Goal: Transaction & Acquisition: Purchase product/service

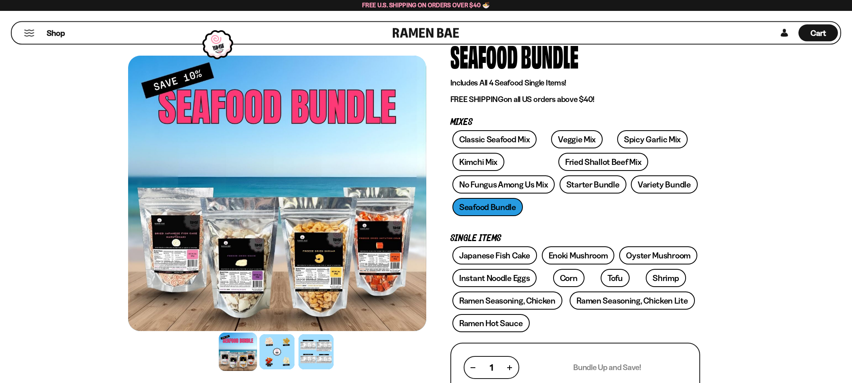
scroll to position [37, 0]
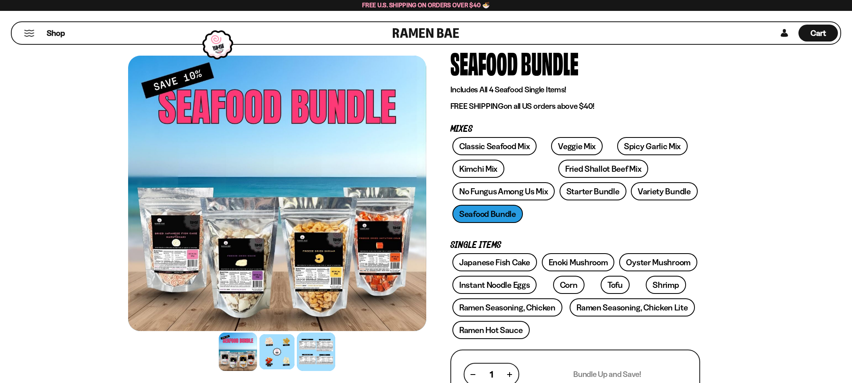
click at [332, 347] on div at bounding box center [316, 351] width 38 height 38
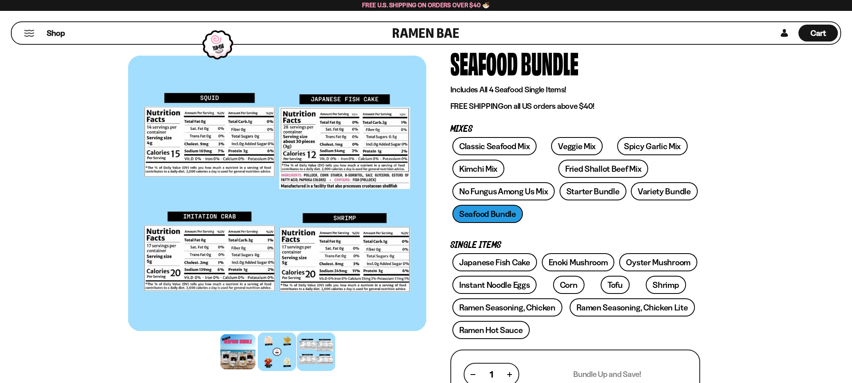
click at [296, 346] on div at bounding box center [277, 351] width 38 height 38
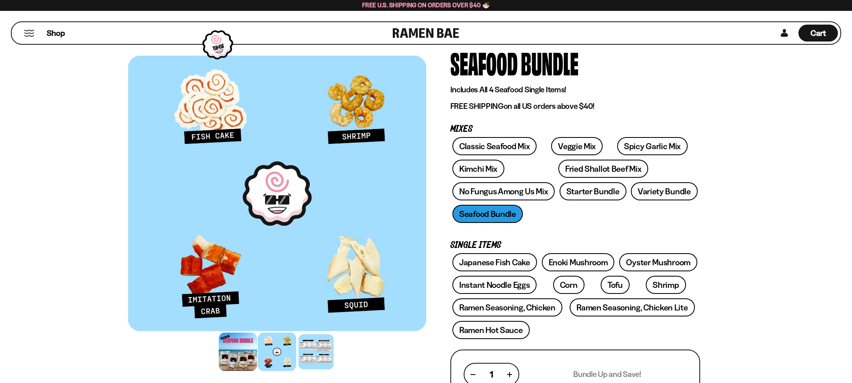
click at [257, 345] on div at bounding box center [238, 351] width 38 height 38
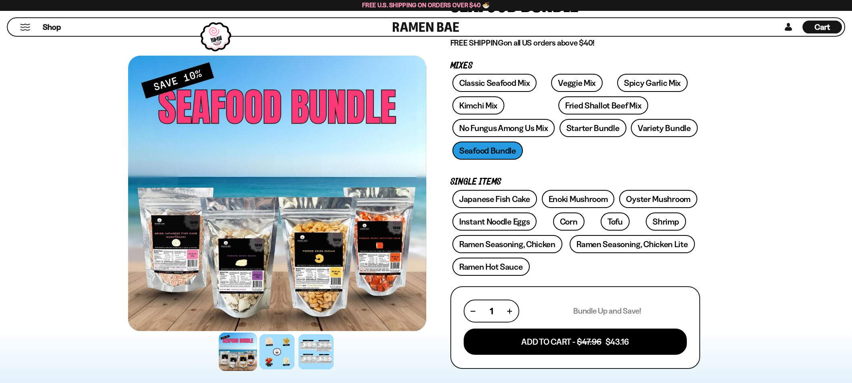
scroll to position [113, 0]
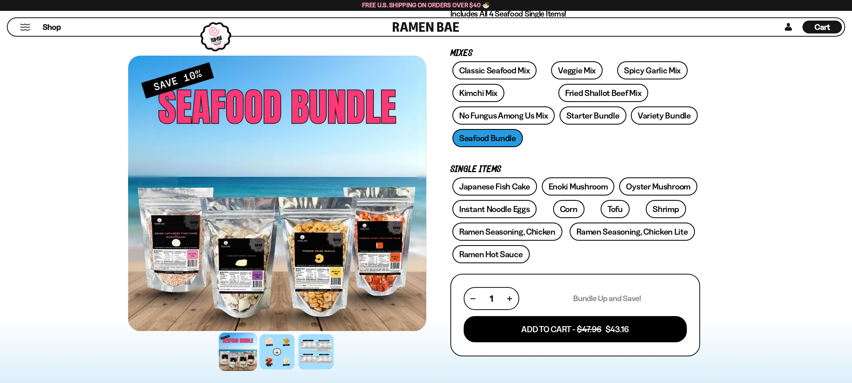
click at [554, 127] on div "Classic Seafood Mix Veggie Mix Spicy Garlic Mix Kimchi Mix Fried Shallot Beef M…" at bounding box center [576, 106] width 250 height 90
click at [631, 125] on link "Variety Bundle" at bounding box center [664, 115] width 67 height 18
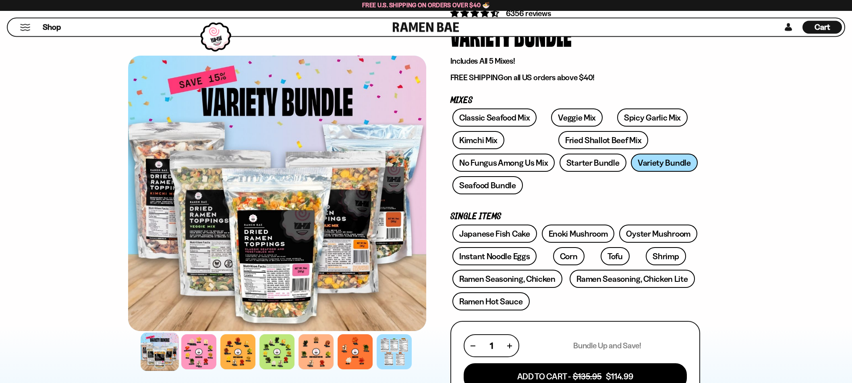
scroll to position [75, 0]
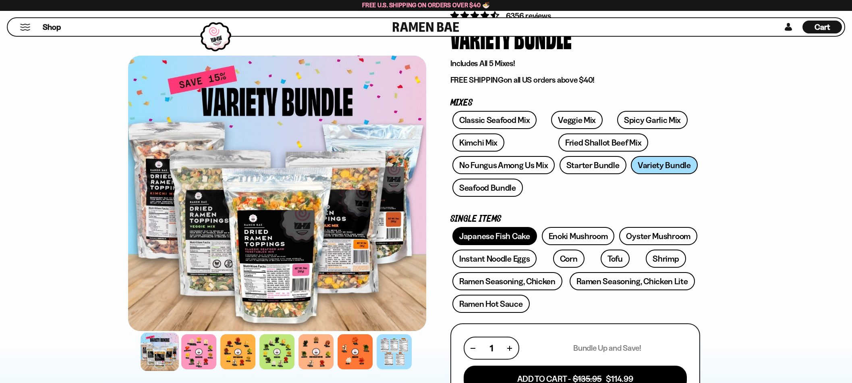
click at [495, 227] on link "Japanese Fish Cake" at bounding box center [495, 236] width 85 height 18
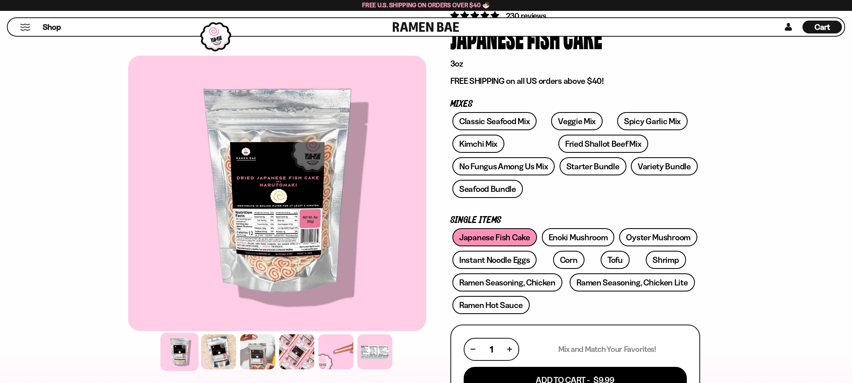
scroll to position [113, 0]
